Goal: Task Accomplishment & Management: Manage account settings

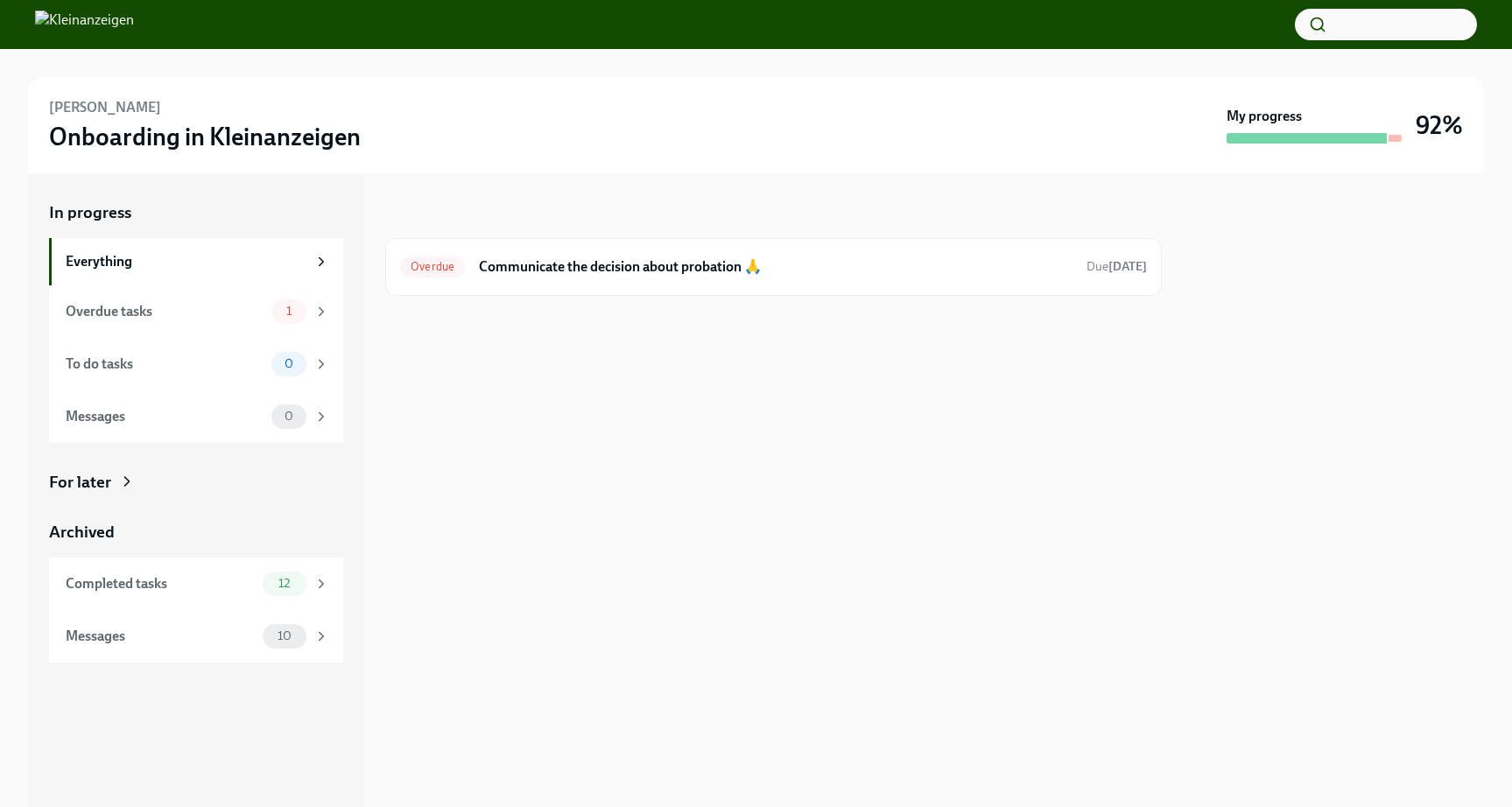
click at [113, 30] on img at bounding box center [84, 24] width 99 height 28
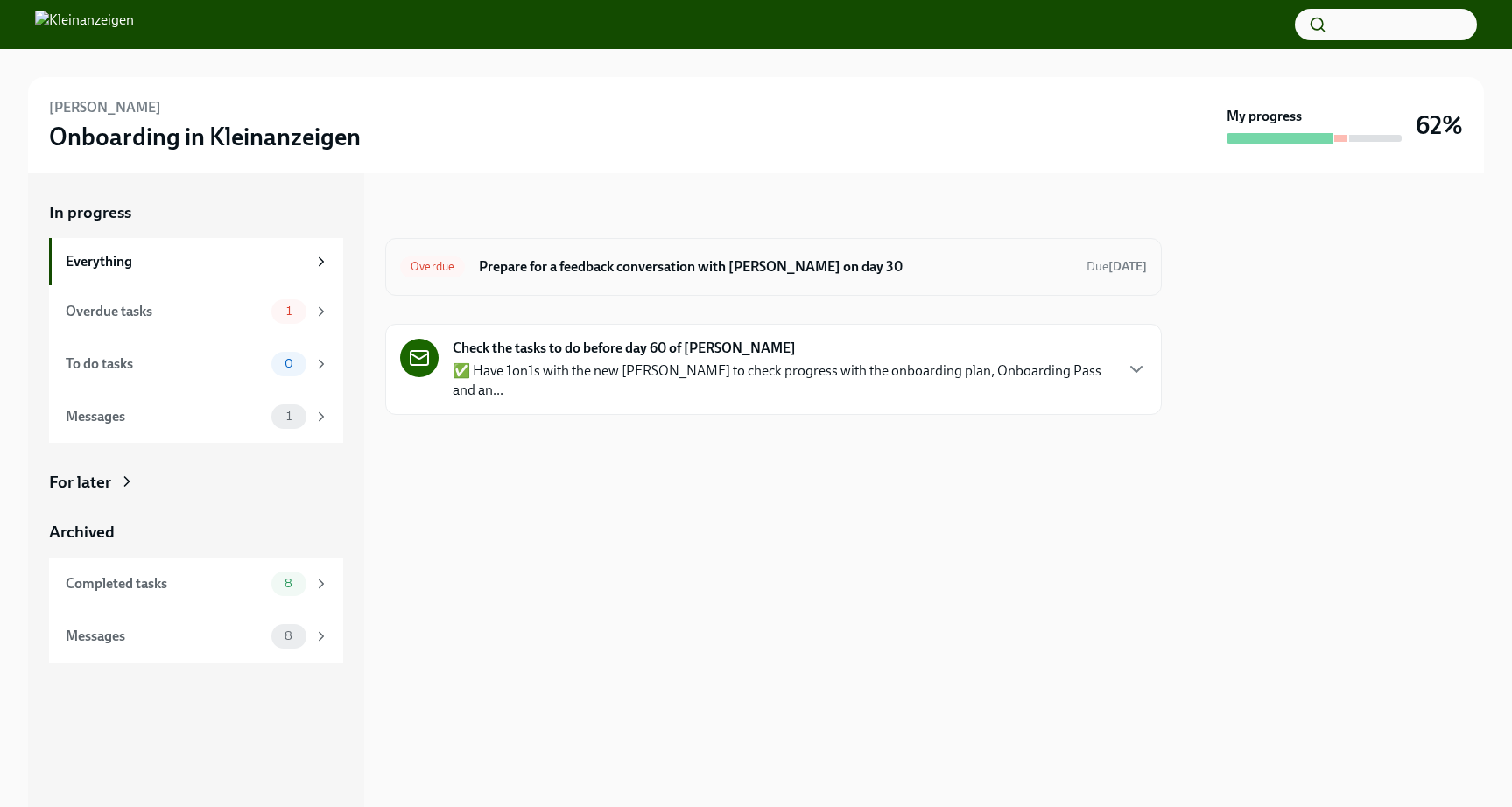
click at [629, 264] on h6 "Prepare for a feedback conversation with [PERSON_NAME] on day 30" at bounding box center [775, 266] width 593 height 19
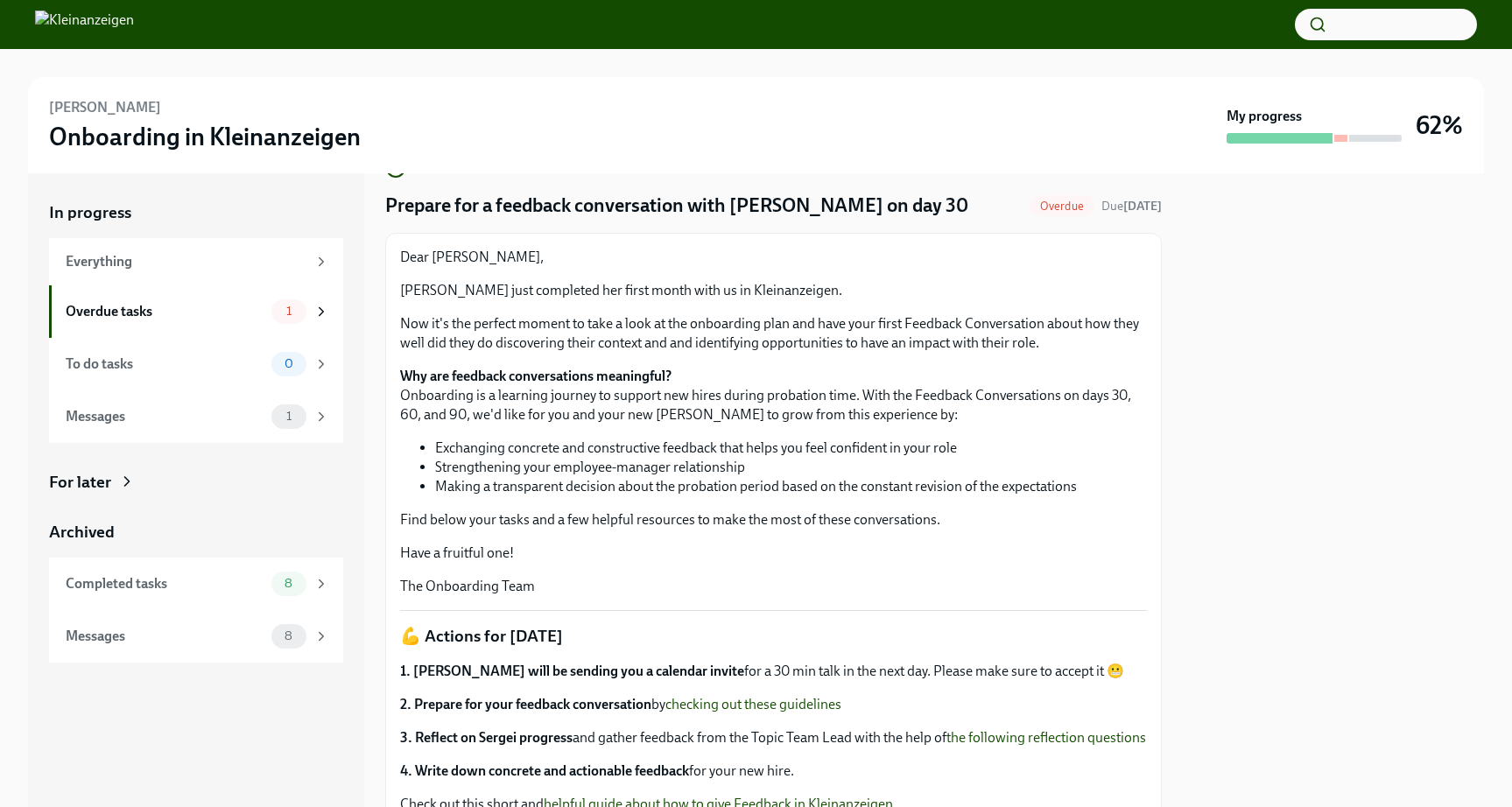
scroll to position [223, 0]
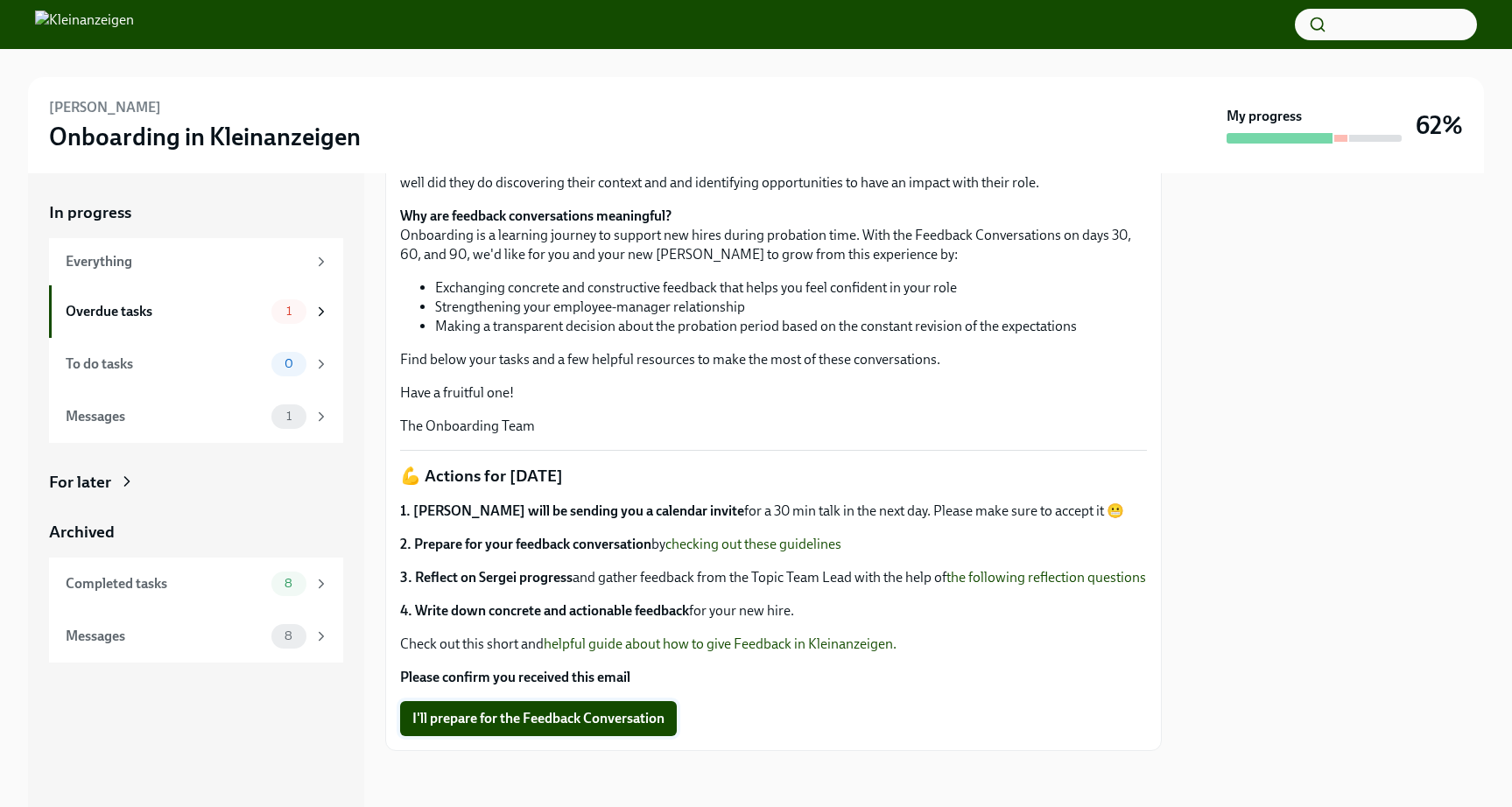
click at [550, 715] on span "I'll prepare for the Feedback Conversation" at bounding box center [538, 718] width 252 height 17
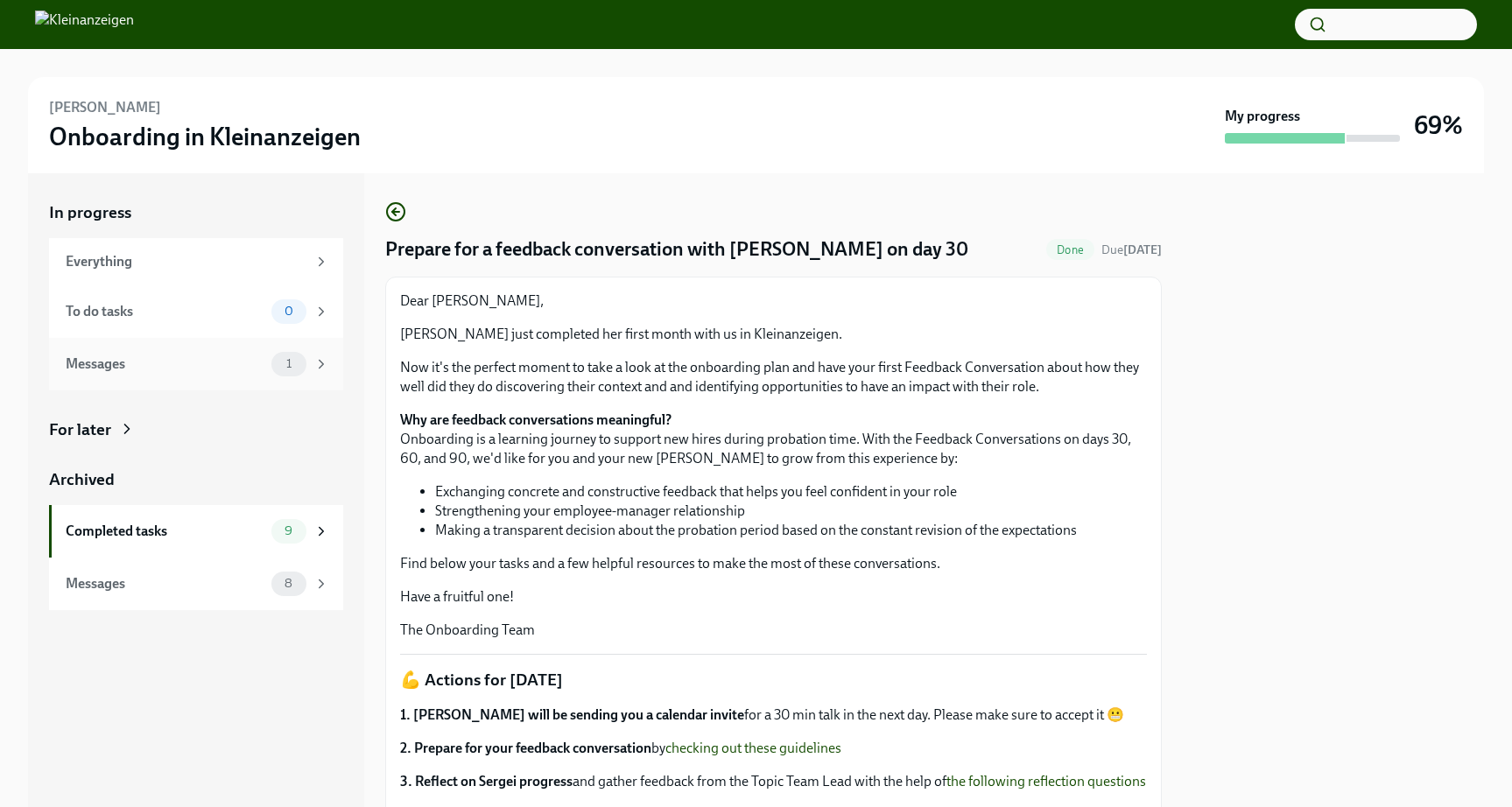
click at [209, 370] on div "Messages" at bounding box center [164, 363] width 198 height 19
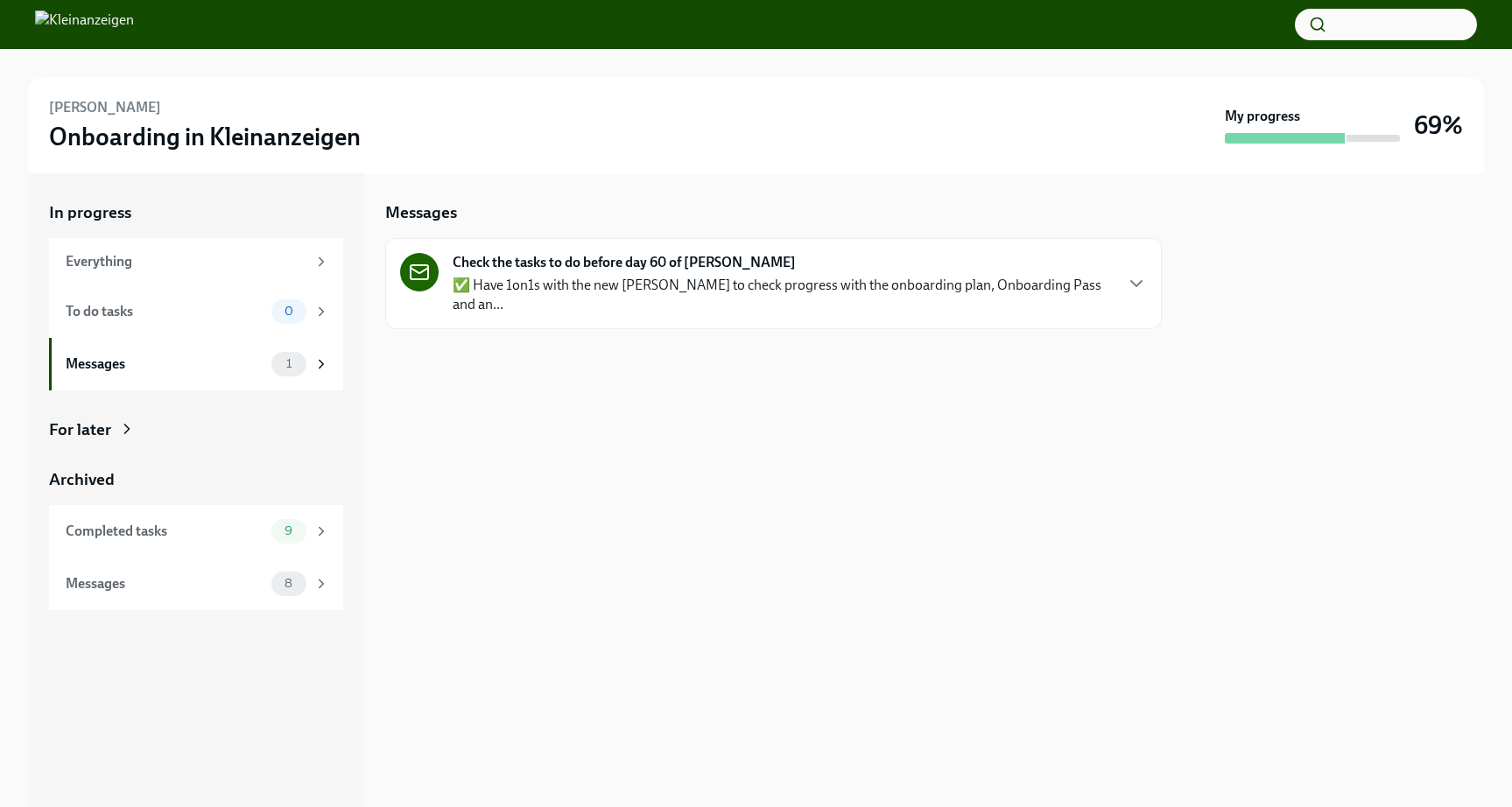
click at [736, 266] on strong "Check the tasks to do before day 60 of [PERSON_NAME]" at bounding box center [624, 262] width 343 height 19
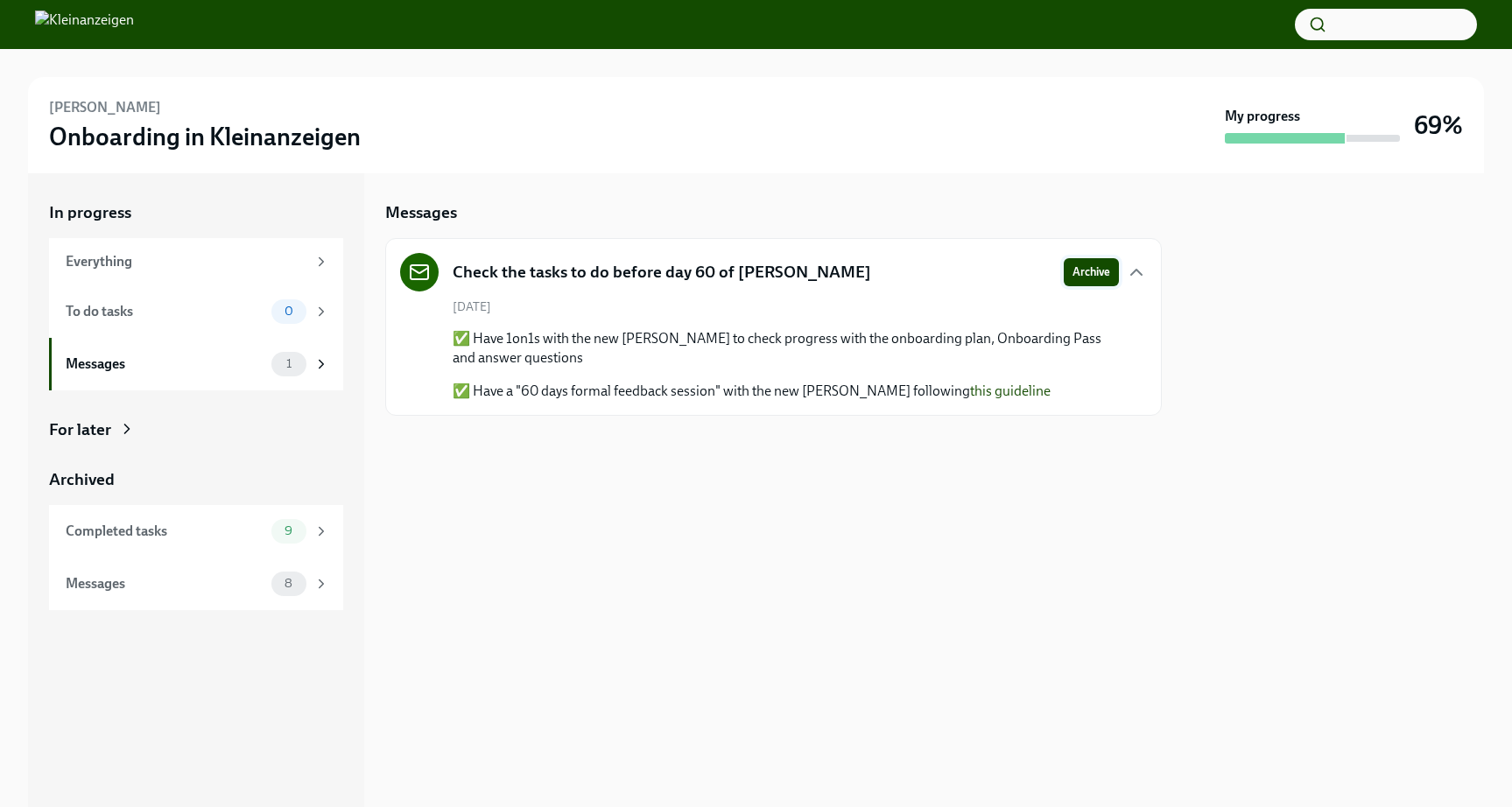
click at [1089, 268] on span "Archive" at bounding box center [1092, 272] width 38 height 17
